Goal: Task Accomplishment & Management: Manage account settings

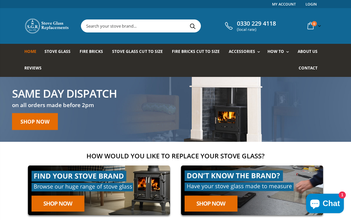
click at [307, 54] on span "About us" at bounding box center [308, 52] width 20 height 6
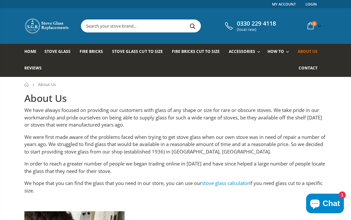
click at [287, 5] on link "My Account" at bounding box center [284, 4] width 24 height 8
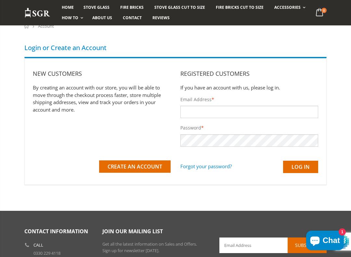
scroll to position [60, 0]
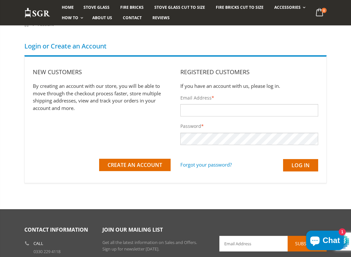
click at [135, 167] on span "Create an Account" at bounding box center [135, 164] width 55 height 7
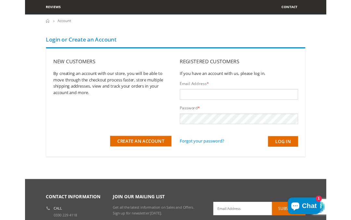
scroll to position [78, 0]
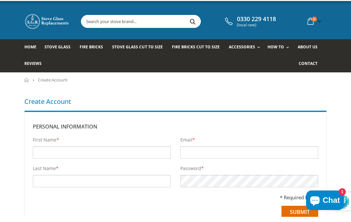
scroll to position [6, 0]
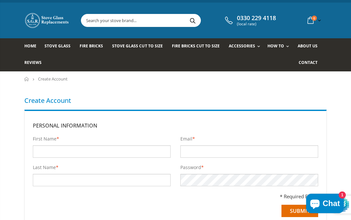
click at [57, 149] on input "First Name *" at bounding box center [102, 152] width 138 height 12
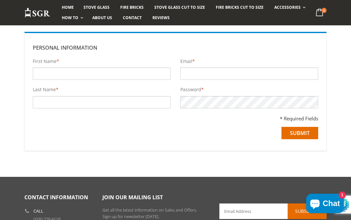
scroll to position [0, 0]
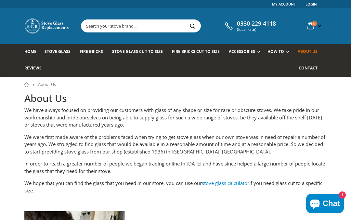
click at [307, 52] on span "About us" at bounding box center [308, 52] width 20 height 6
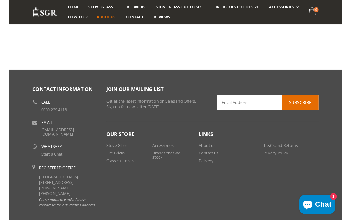
scroll to position [386, 0]
